Goal: Transaction & Acquisition: Purchase product/service

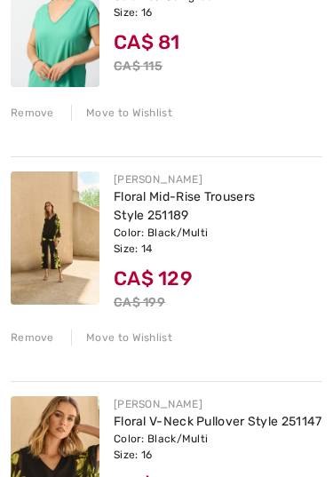
scroll to position [784, 0]
click at [36, 254] on img at bounding box center [55, 237] width 89 height 133
click at [52, 289] on img at bounding box center [55, 237] width 89 height 133
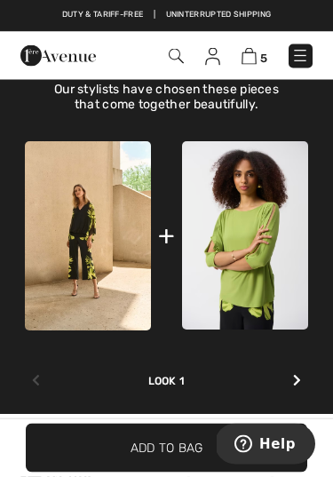
scroll to position [971, 0]
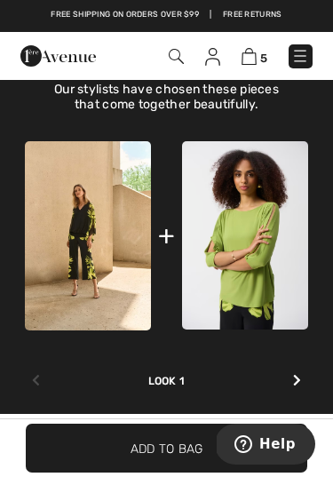
click at [86, 219] on img at bounding box center [88, 235] width 126 height 189
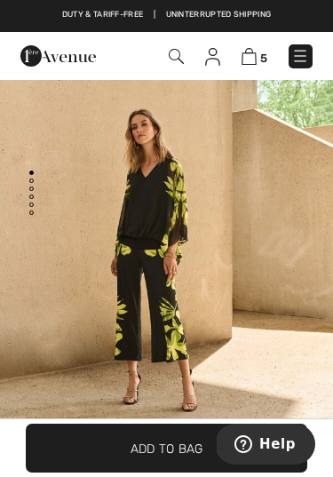
scroll to position [36, 0]
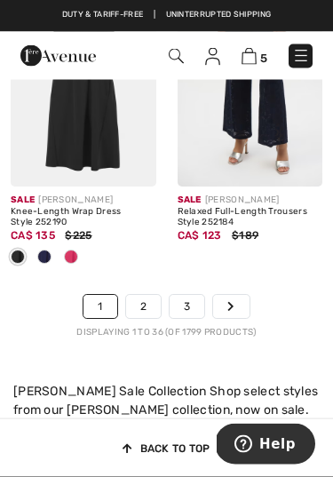
scroll to position [5594, 0]
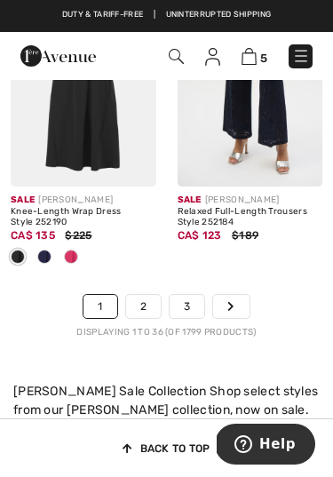
click at [137, 295] on link "2" at bounding box center [143, 306] width 35 height 23
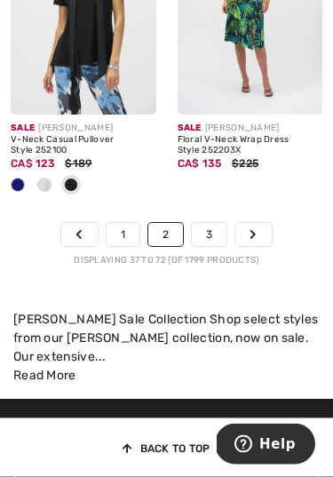
scroll to position [5960, 0]
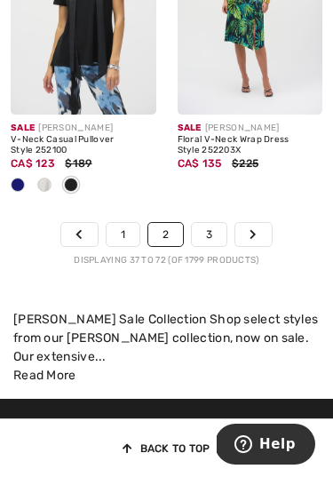
click at [215, 223] on link "3" at bounding box center [209, 234] width 35 height 23
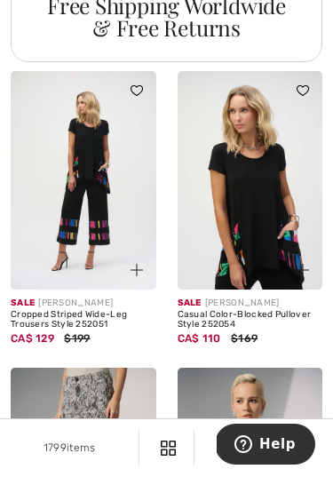
scroll to position [2111, 0]
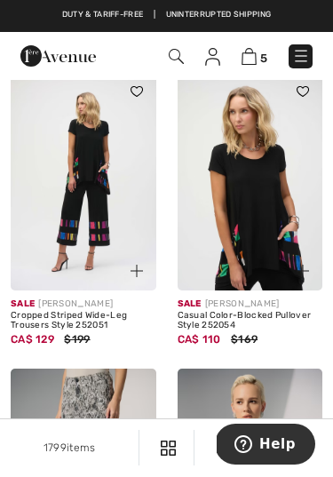
click at [239, 283] on img at bounding box center [251, 181] width 146 height 218
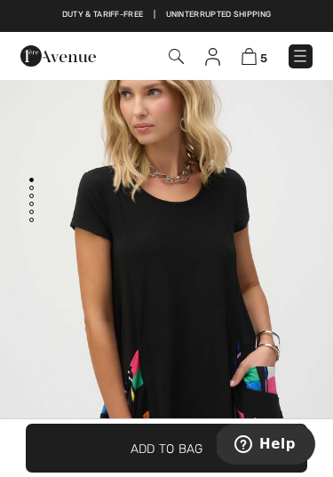
scroll to position [28, 0]
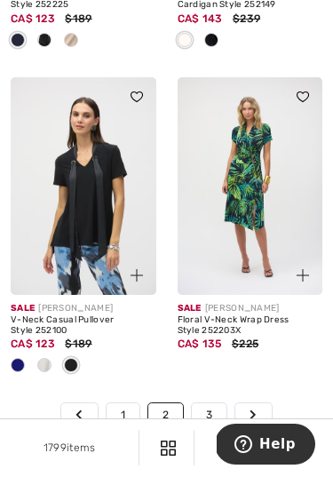
scroll to position [5778, 0]
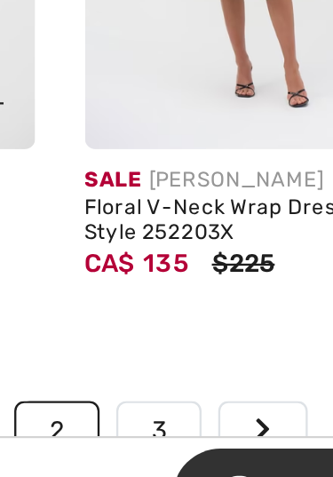
click at [192, 404] on link "3" at bounding box center [209, 415] width 35 height 23
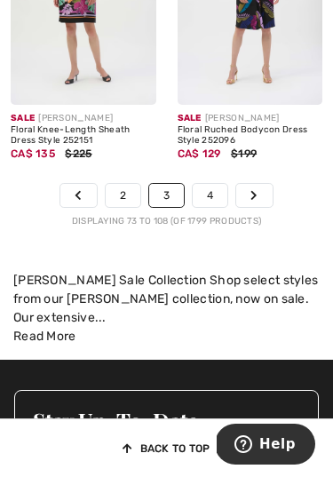
scroll to position [5813, 0]
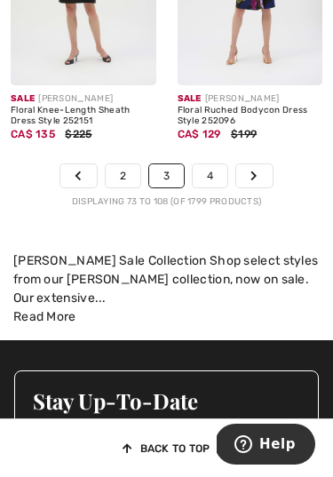
click at [271, 164] on link "Next" at bounding box center [254, 175] width 36 height 23
click at [213, 164] on link "4" at bounding box center [210, 175] width 35 height 23
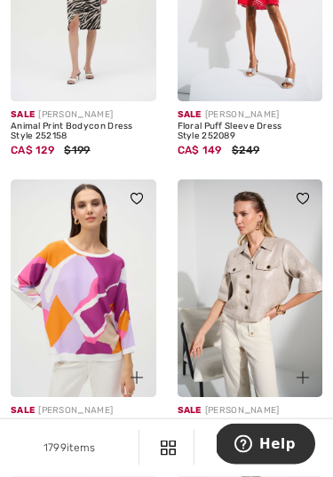
scroll to position [2271, 0]
click at [45, 349] on img at bounding box center [84, 288] width 146 height 218
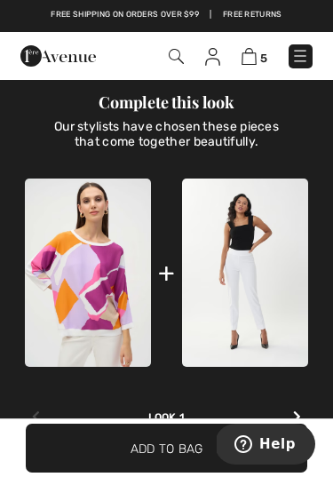
scroll to position [879, 0]
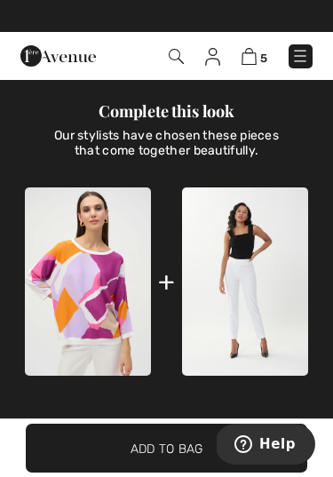
click at [223, 339] on img at bounding box center [245, 281] width 126 height 188
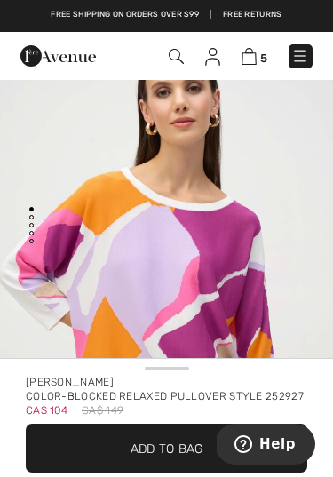
scroll to position [0, 0]
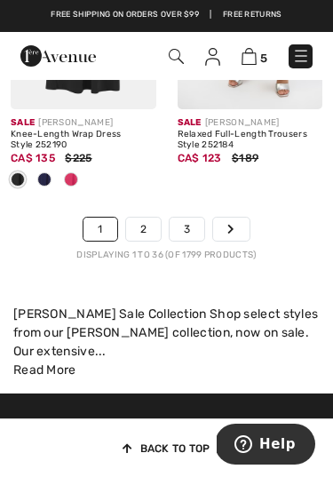
scroll to position [5676, 0]
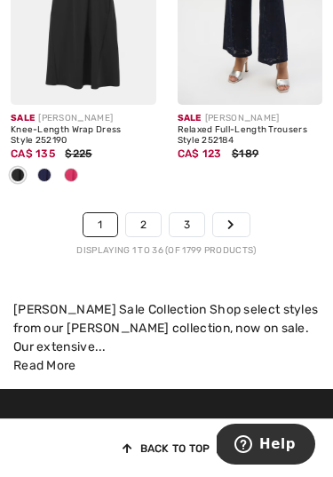
click at [242, 213] on link "Next" at bounding box center [231, 224] width 36 height 23
click at [239, 213] on link "Next" at bounding box center [231, 224] width 36 height 23
click at [240, 216] on link "Next" at bounding box center [231, 224] width 36 height 23
click at [236, 213] on link "Next" at bounding box center [231, 224] width 36 height 23
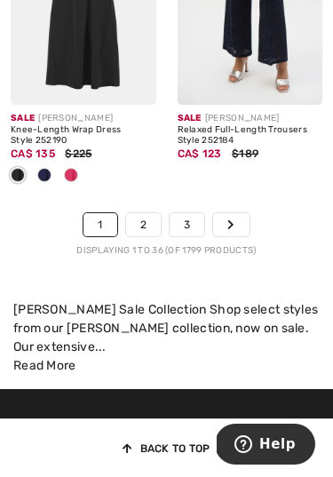
click at [240, 213] on link "Next" at bounding box center [231, 224] width 36 height 23
click at [241, 218] on link "Next" at bounding box center [231, 224] width 36 height 23
click at [231, 214] on link "Next" at bounding box center [231, 224] width 36 height 23
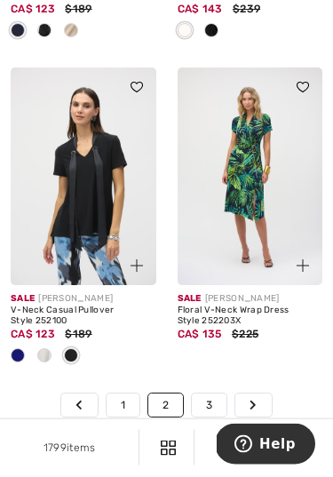
scroll to position [5789, 0]
click at [238, 394] on link "Next" at bounding box center [253, 405] width 36 height 23
click at [241, 394] on link "Next" at bounding box center [253, 405] width 36 height 23
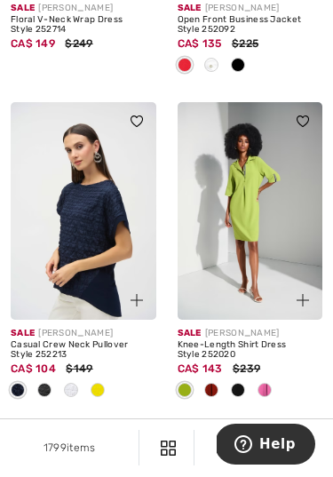
scroll to position [5259, 0]
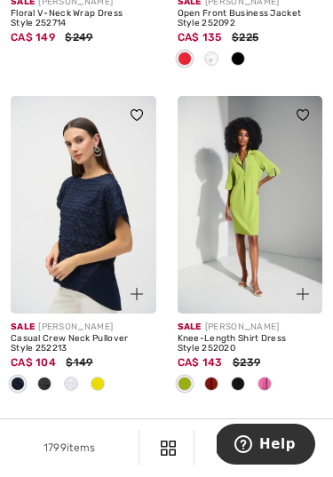
click at [87, 371] on div at bounding box center [97, 385] width 27 height 29
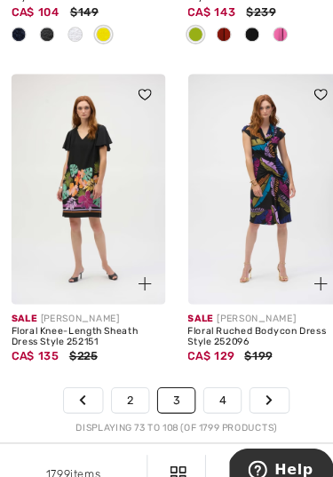
scroll to position [5611, 0]
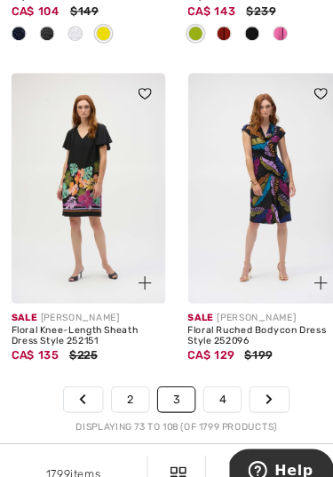
click at [212, 367] on link "4" at bounding box center [210, 377] width 35 height 23
click at [210, 366] on link "4" at bounding box center [210, 377] width 35 height 23
click at [212, 366] on link "4" at bounding box center [210, 377] width 35 height 23
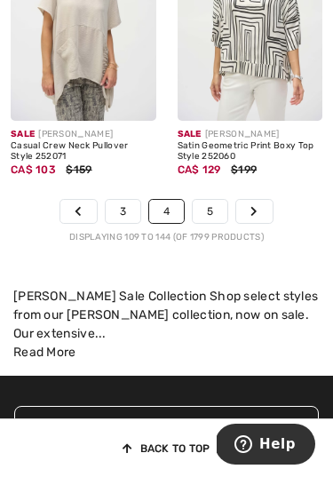
scroll to position [5650, 0]
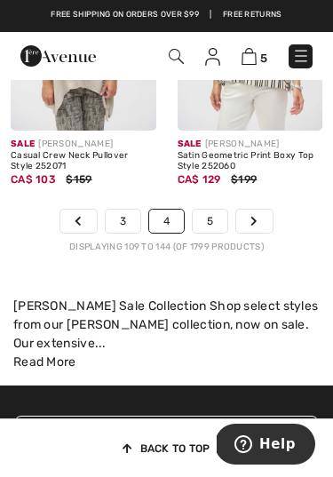
click at [218, 210] on link "5" at bounding box center [210, 221] width 35 height 23
click at [216, 210] on link "5" at bounding box center [210, 221] width 35 height 23
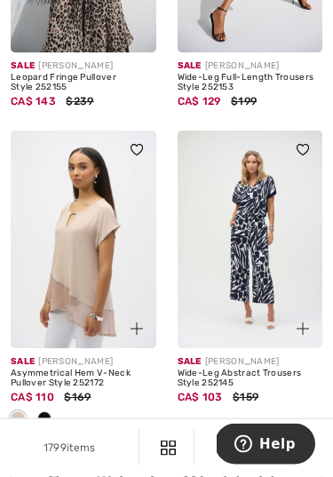
scroll to position [3508, 0]
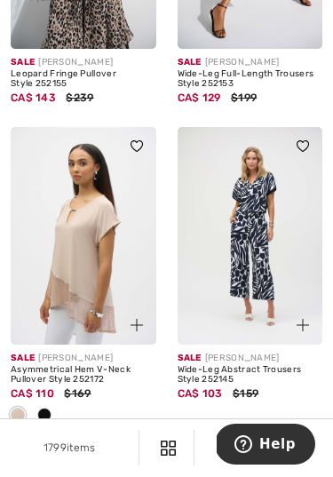
click at [261, 295] on img at bounding box center [251, 236] width 146 height 218
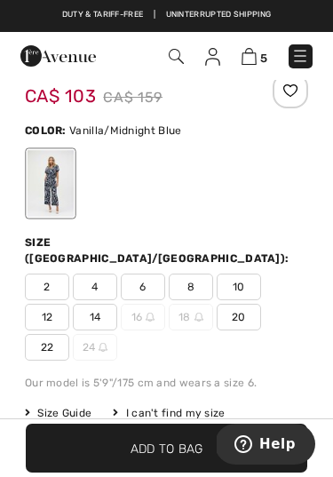
scroll to position [413, 0]
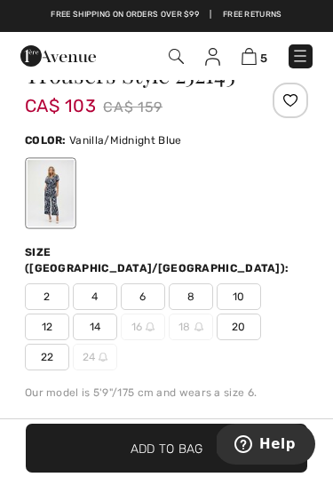
click at [109, 314] on span "14" at bounding box center [95, 327] width 44 height 27
click at [189, 458] on span "Add to Bag" at bounding box center [167, 448] width 73 height 19
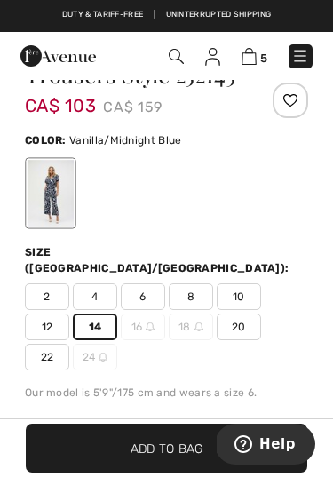
click at [189, 473] on span "✔ Added to Bag Add to Bag" at bounding box center [167, 448] width 282 height 49
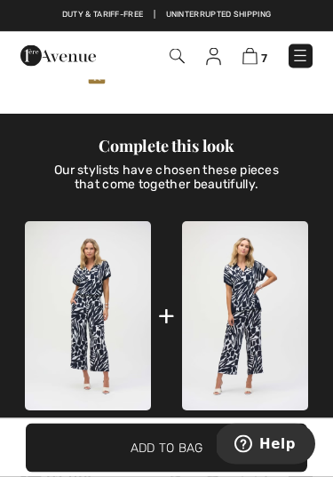
scroll to position [961, 0]
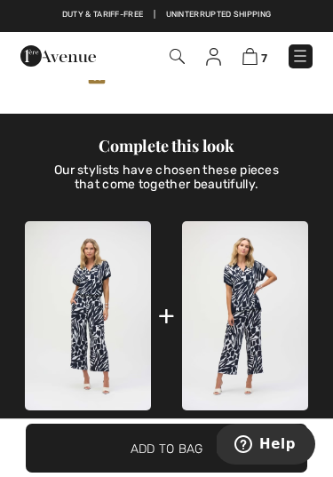
click at [257, 335] on img at bounding box center [245, 315] width 126 height 188
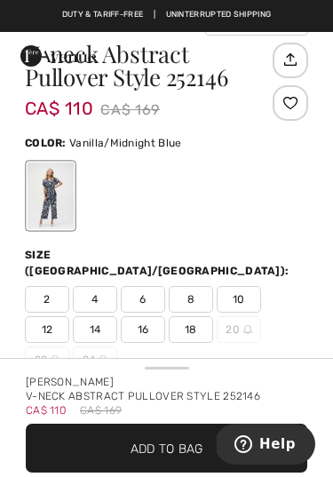
click at [101, 316] on span "14" at bounding box center [95, 329] width 44 height 27
click at [202, 458] on span "Add to Bag" at bounding box center [167, 448] width 73 height 19
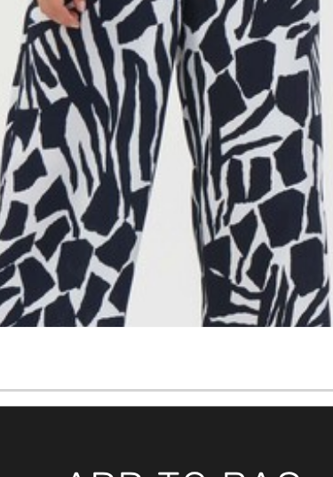
scroll to position [3, 0]
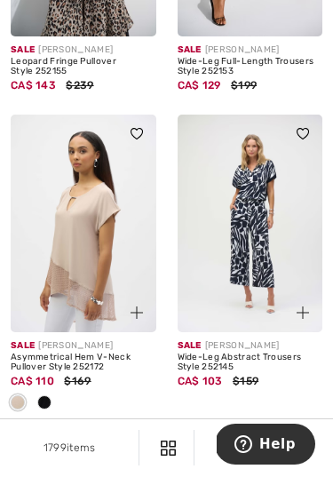
scroll to position [3556, 0]
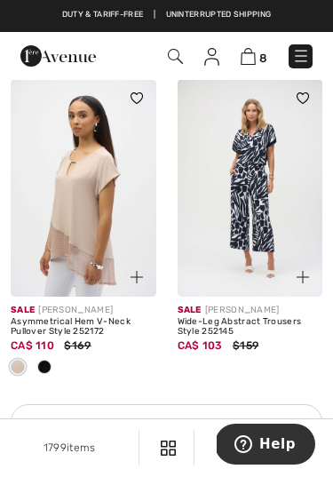
click at [245, 63] on img at bounding box center [248, 56] width 15 height 17
click at [256, 49] on img at bounding box center [248, 56] width 15 height 17
click at [260, 53] on span "8" at bounding box center [263, 58] width 8 height 13
click at [252, 60] on img at bounding box center [248, 56] width 15 height 17
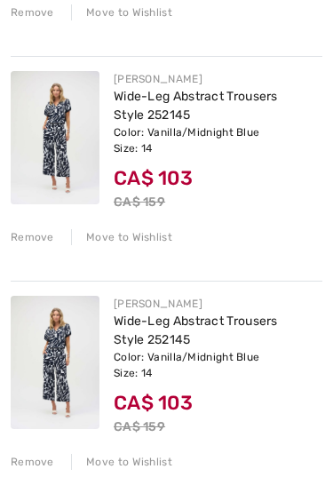
scroll to position [1327, 0]
click at [36, 244] on div "Remove" at bounding box center [33, 237] width 44 height 16
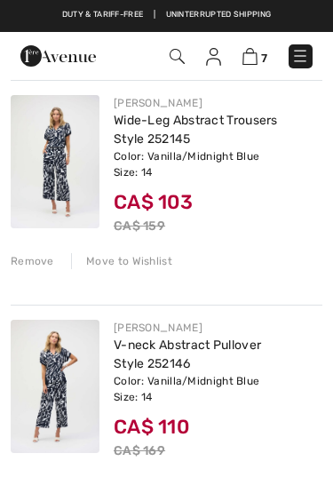
scroll to position [1307, 0]
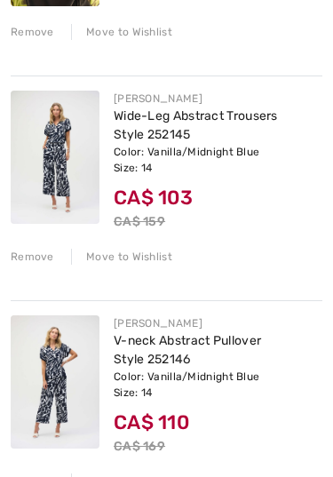
click at [230, 394] on div "Color: Vanilla/Midnight Blue Size: 14" at bounding box center [218, 385] width 209 height 32
click at [175, 378] on div "Color: Vanilla/Midnight Blue Size: 14" at bounding box center [218, 385] width 209 height 32
click at [87, 395] on img at bounding box center [55, 381] width 89 height 133
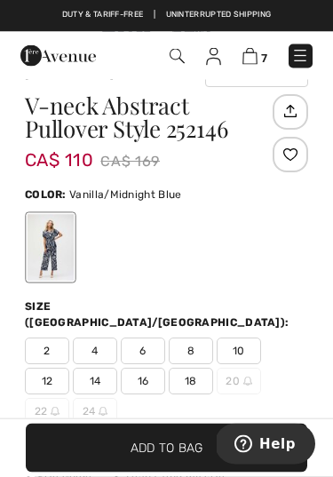
scroll to position [369, 0]
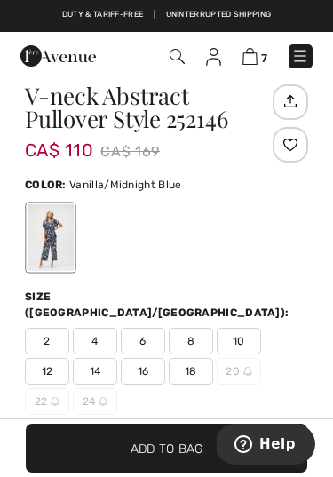
click at [147, 358] on span "16" at bounding box center [143, 371] width 44 height 27
click at [183, 458] on span "Add to Bag" at bounding box center [167, 448] width 73 height 19
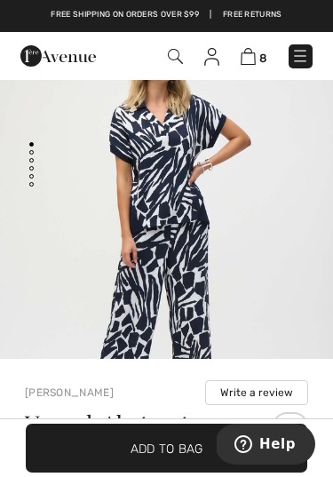
scroll to position [44, 0]
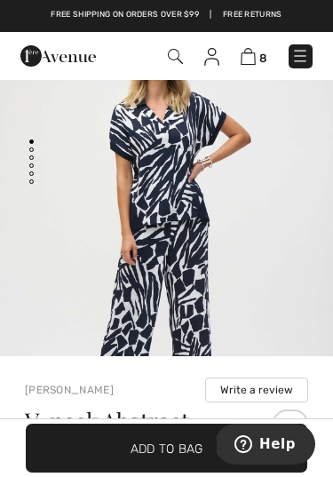
click at [255, 60] on img at bounding box center [248, 56] width 15 height 17
click at [254, 53] on img at bounding box center [248, 56] width 15 height 17
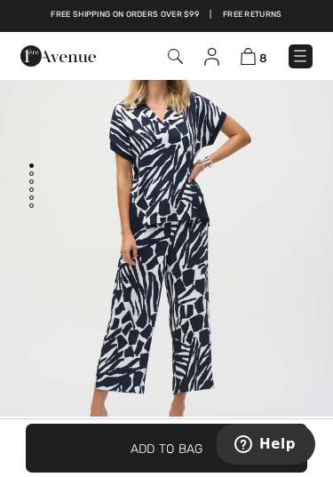
click at [244, 60] on img at bounding box center [248, 56] width 15 height 17
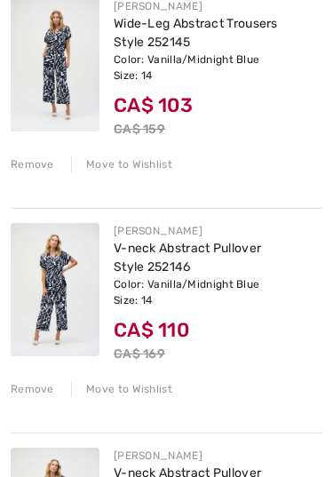
scroll to position [1399, 0]
click at [39, 397] on div "Remove" at bounding box center [33, 389] width 44 height 16
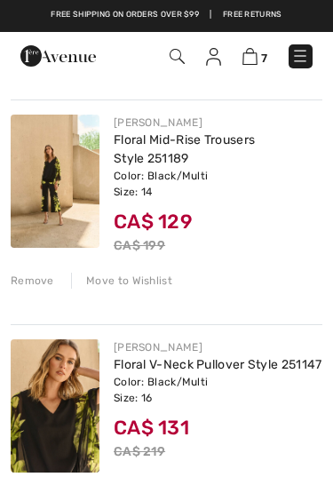
scroll to position [839, 0]
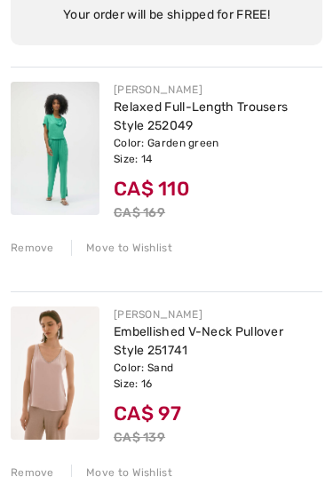
scroll to position [206, 0]
click at [24, 252] on div "Remove" at bounding box center [33, 248] width 44 height 16
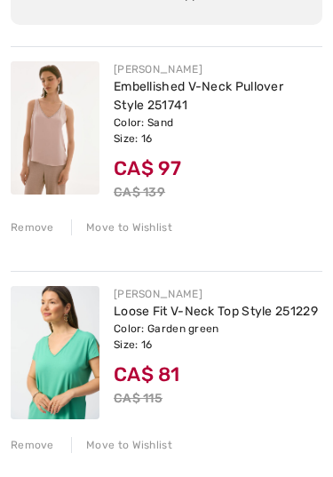
scroll to position [235, 0]
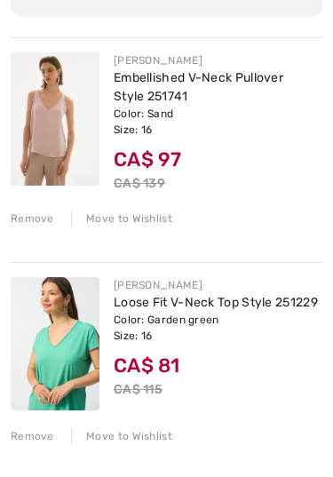
click at [13, 425] on div "Remove Move to Wishlist" at bounding box center [167, 435] width 312 height 20
click at [21, 427] on div "Remove Move to Wishlist" at bounding box center [167, 435] width 312 height 20
click at [129, 442] on div "Move to Wishlist" at bounding box center [121, 436] width 101 height 16
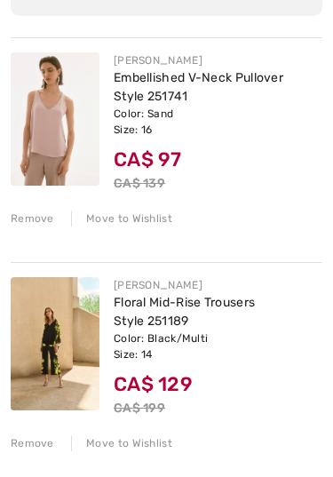
click at [116, 214] on div "Move to Wishlist" at bounding box center [121, 219] width 101 height 16
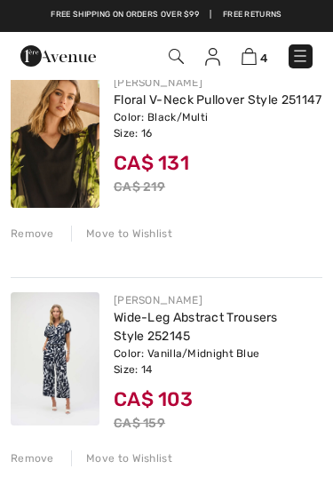
scroll to position [429, 0]
